Goal: Browse casually

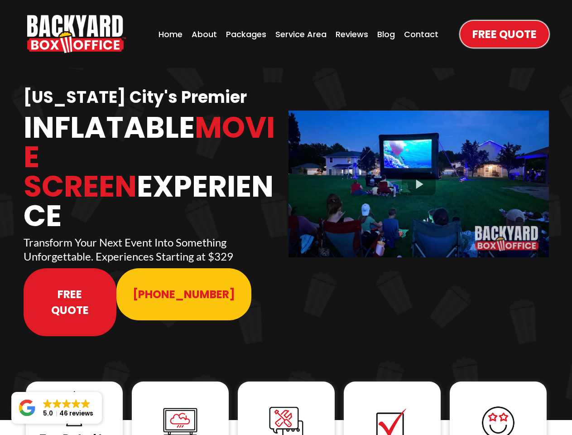
click at [77, 34] on img "https://www.backyardboxoffice.com" at bounding box center [76, 34] width 99 height 38
click at [418, 177] on div at bounding box center [418, 183] width 260 height 146
click at [74, 390] on img at bounding box center [74, 408] width 36 height 36
click at [180, 404] on img at bounding box center [180, 422] width 36 height 36
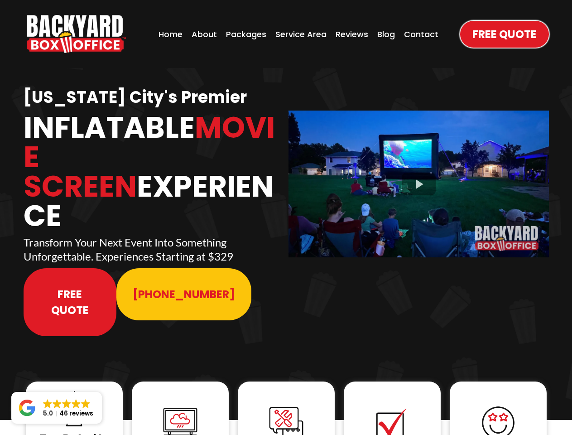
click at [180, 404] on img at bounding box center [180, 422] width 36 height 36
click at [286, 405] on img at bounding box center [286, 423] width 36 height 36
click at [392, 405] on img at bounding box center [392, 423] width 36 height 36
